Goal: Task Accomplishment & Management: Manage account settings

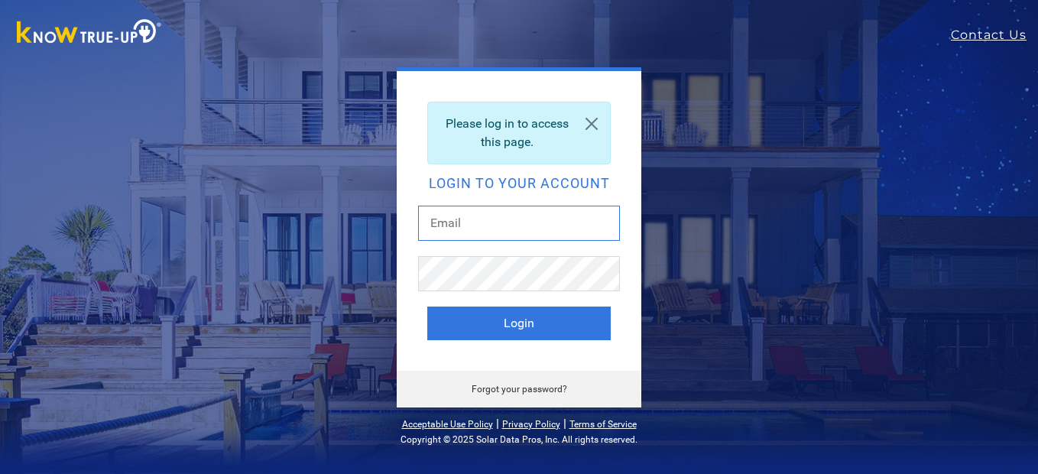
click at [511, 237] on input "text" at bounding box center [519, 223] width 202 height 35
type input "[EMAIL_ADDRESS][DOMAIN_NAME]"
click at [427, 307] on button "Login" at bounding box center [518, 324] width 183 height 34
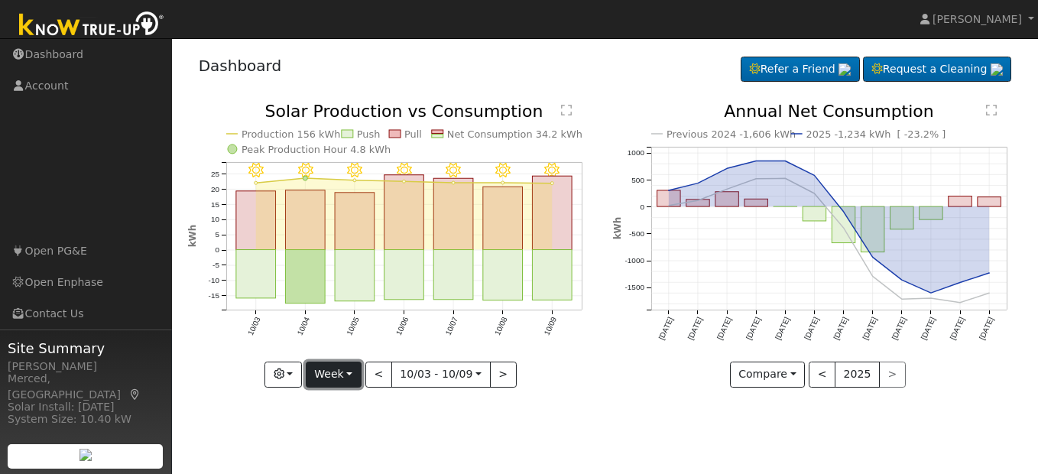
click at [354, 378] on button "Week" at bounding box center [334, 375] width 56 height 26
click at [353, 374] on button "Week" at bounding box center [334, 375] width 56 height 26
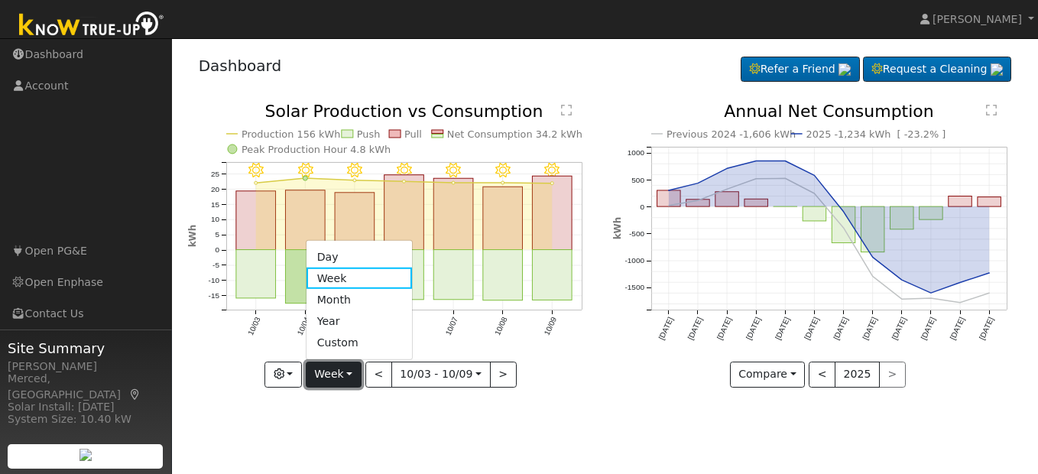
click at [353, 374] on button "Week" at bounding box center [334, 375] width 56 height 26
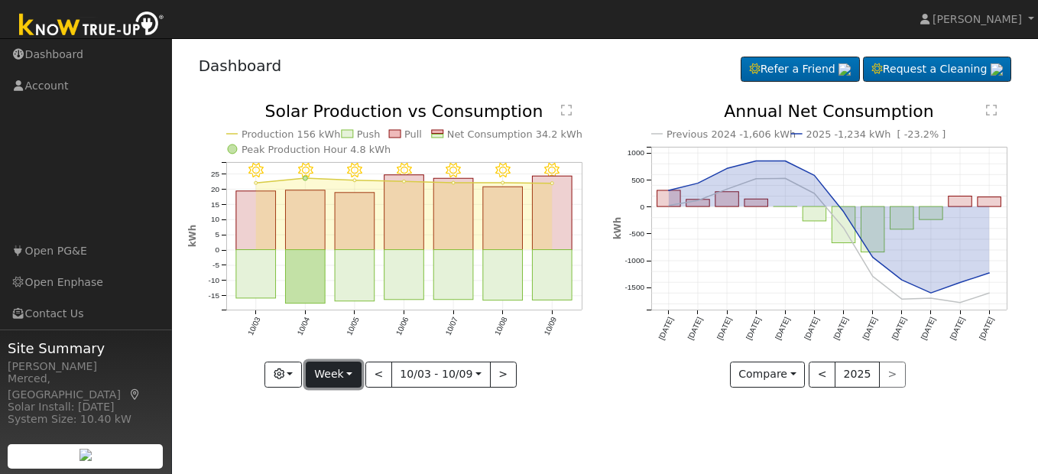
click at [346, 386] on button "Week" at bounding box center [334, 375] width 56 height 26
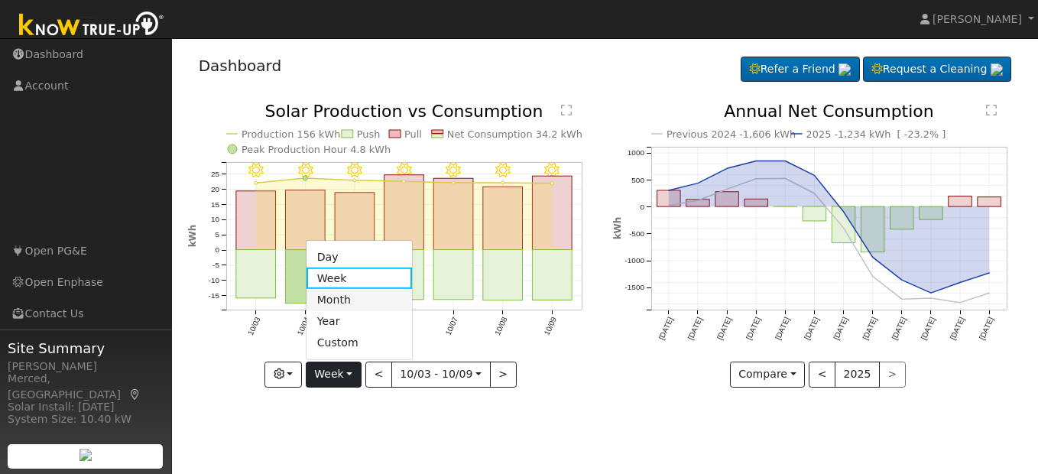
click at [345, 300] on link "Month" at bounding box center [360, 299] width 106 height 21
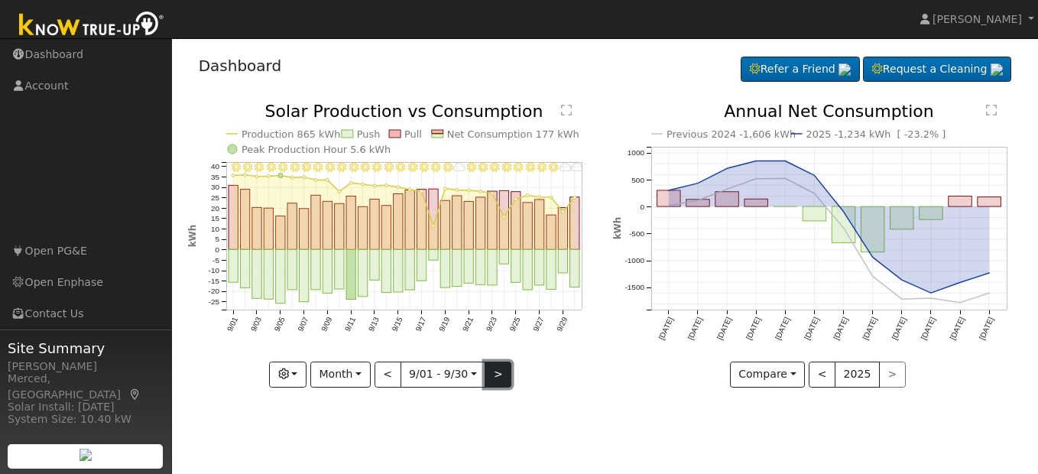
click at [502, 372] on button ">" at bounding box center [498, 375] width 27 height 26
type input "[DATE]"
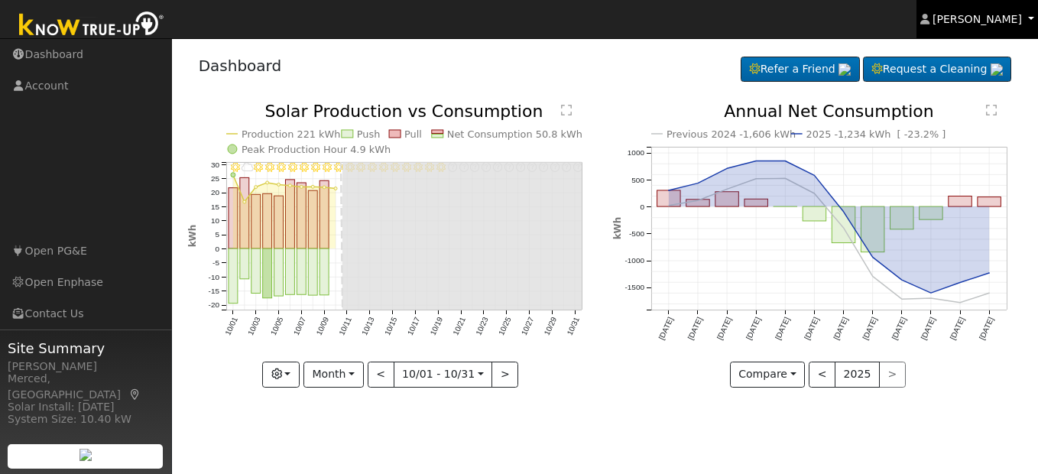
click at [979, 19] on span "[PERSON_NAME]" at bounding box center [977, 19] width 89 height 12
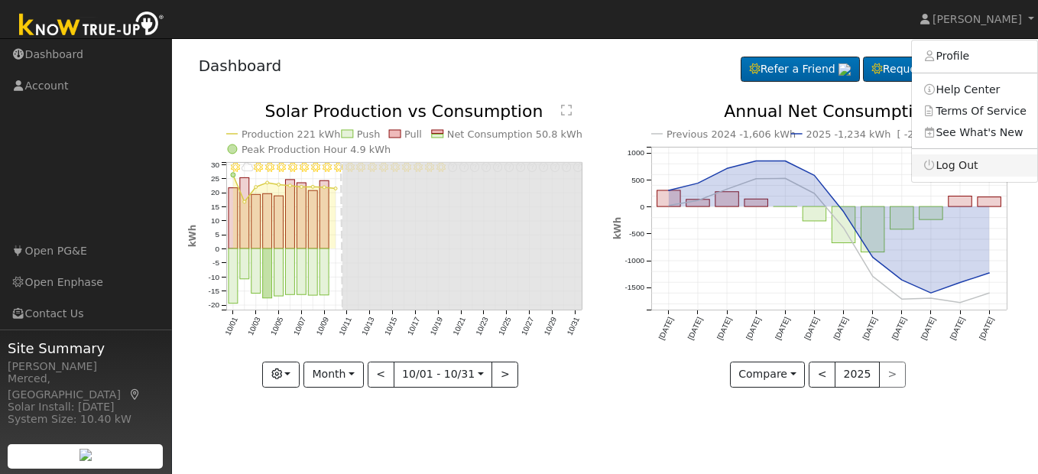
click at [972, 165] on link "Log Out" at bounding box center [974, 164] width 125 height 21
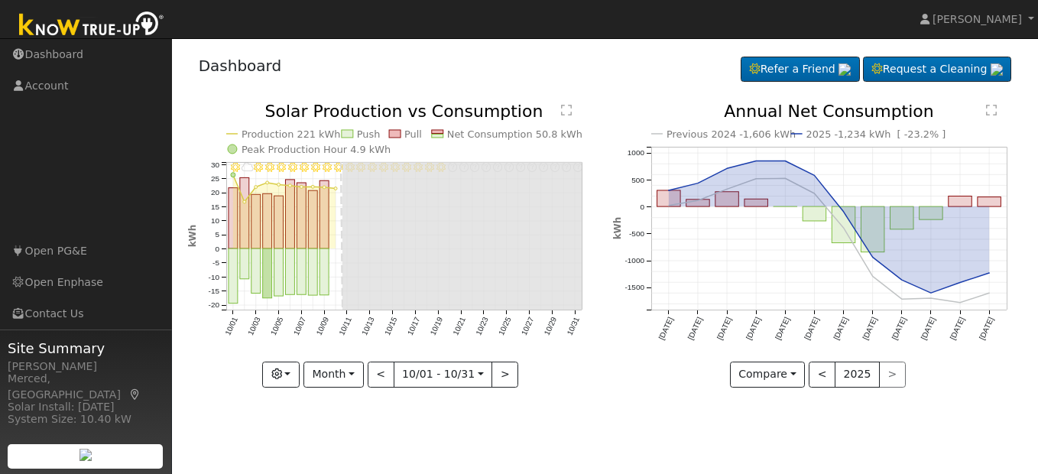
click at [972, 165] on icon "Previous 2024 -1,606 kWh 2025 -1,234 kWh [ -23.2% ] [DATE] Nov '[DATE] Jan '[DA…" at bounding box center [817, 240] width 409 height 274
